Goal: Information Seeking & Learning: Learn about a topic

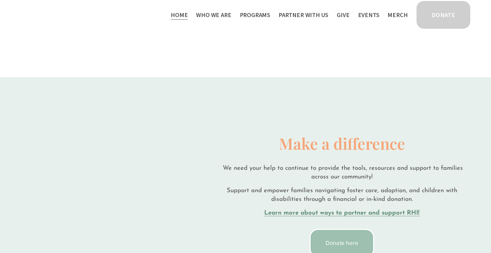
scroll to position [1106, 0]
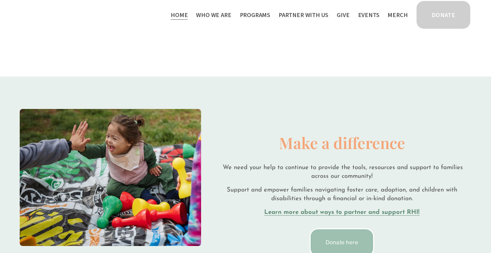
click at [216, 11] on span "Who We Are" at bounding box center [213, 15] width 35 height 10
click at [0, 0] on span "Staff & Board" at bounding box center [0, 0] width 0 height 0
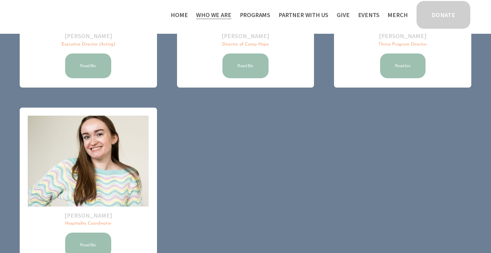
scroll to position [274, 0]
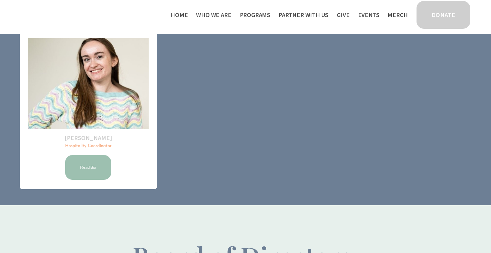
click at [90, 173] on link "Read Bio" at bounding box center [88, 167] width 48 height 27
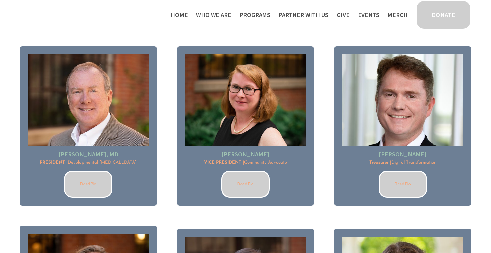
scroll to position [534, 0]
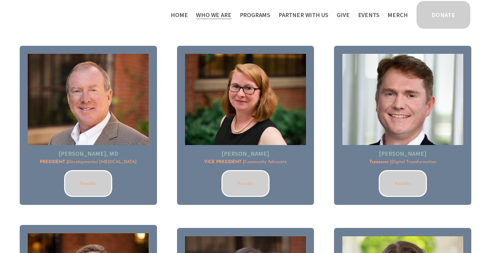
click at [390, 182] on link "Read Bio" at bounding box center [403, 183] width 48 height 27
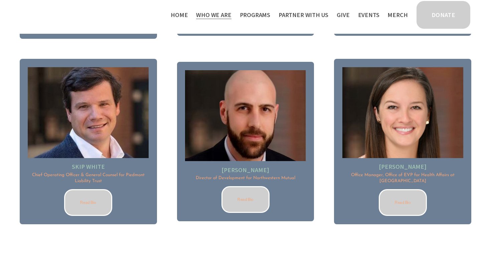
scroll to position [886, 0]
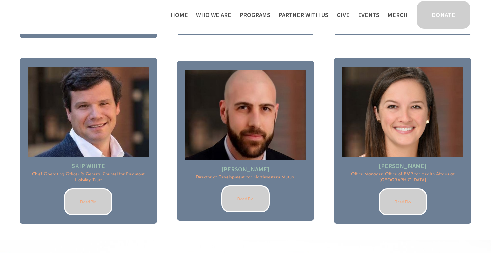
click at [242, 195] on link "Read Bio" at bounding box center [246, 199] width 48 height 27
click at [405, 197] on link "Read Bio" at bounding box center [403, 202] width 48 height 27
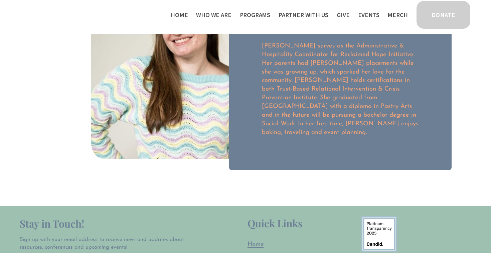
scroll to position [87, 0]
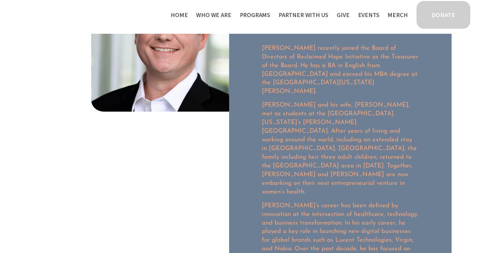
scroll to position [85, 0]
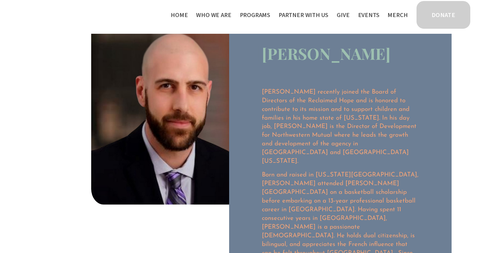
scroll to position [38, 0]
